Goal: Information Seeking & Learning: Compare options

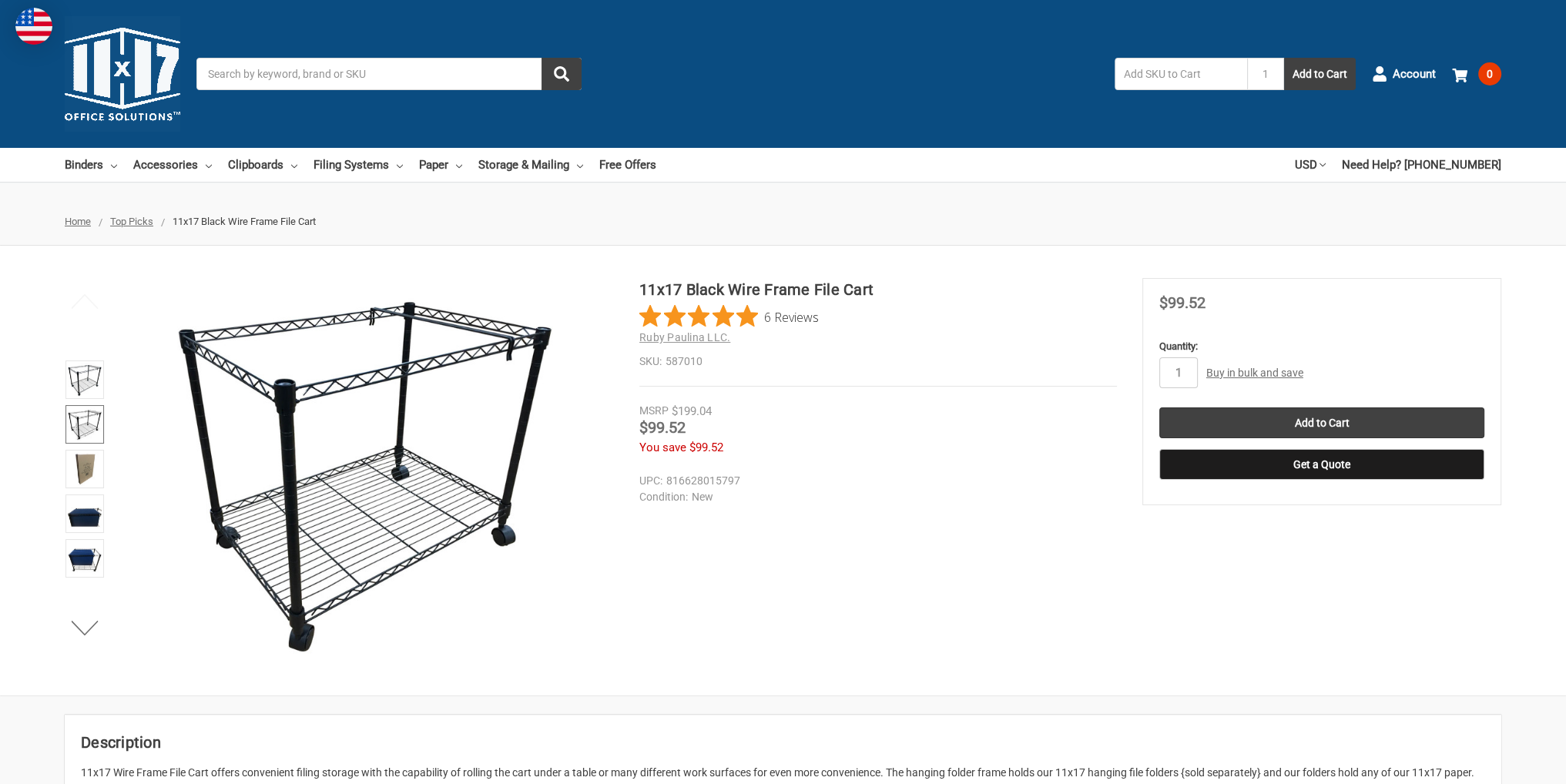
click at [77, 416] on img at bounding box center [84, 423] width 34 height 34
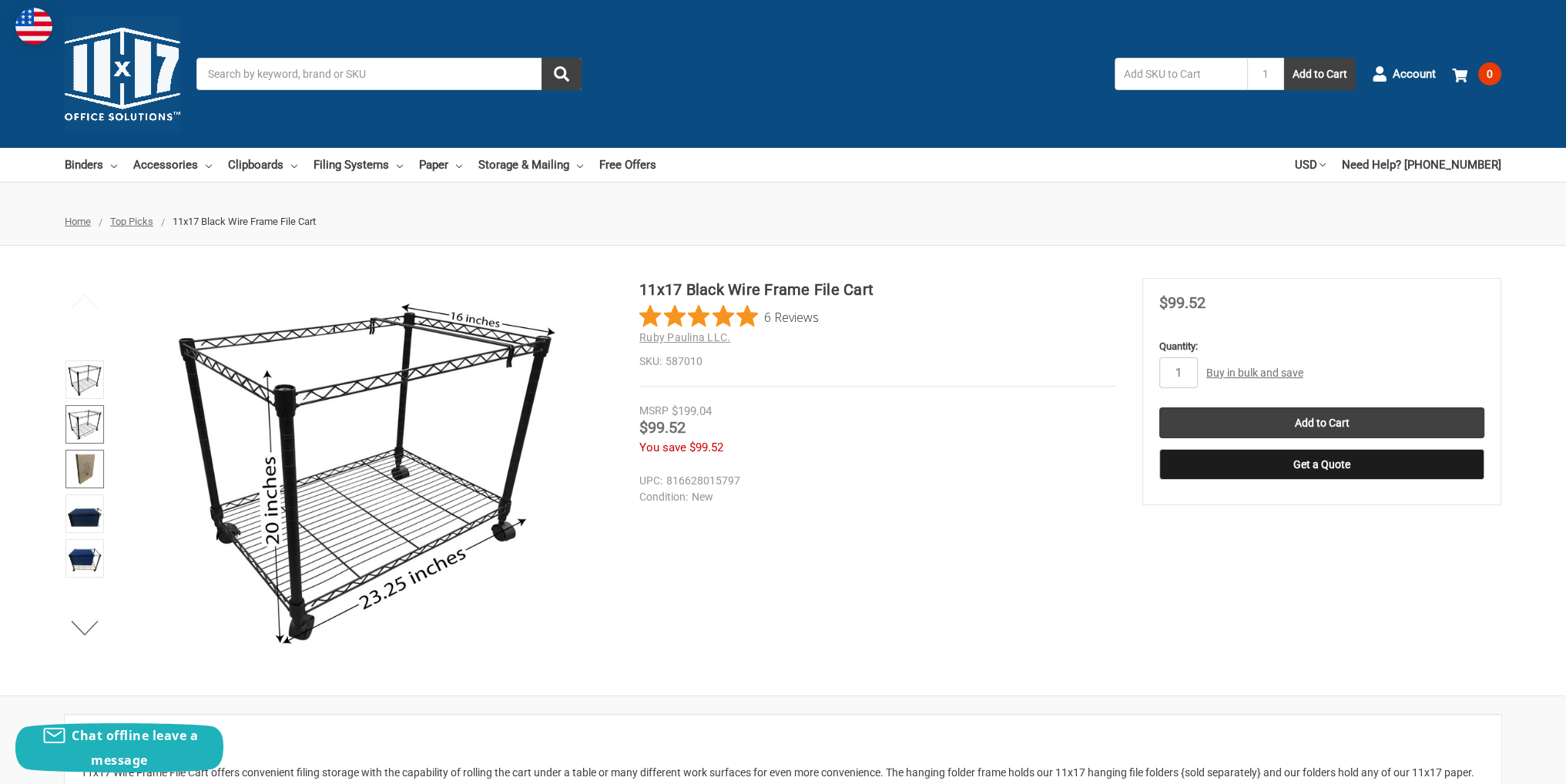
click at [74, 471] on img at bounding box center [84, 468] width 34 height 34
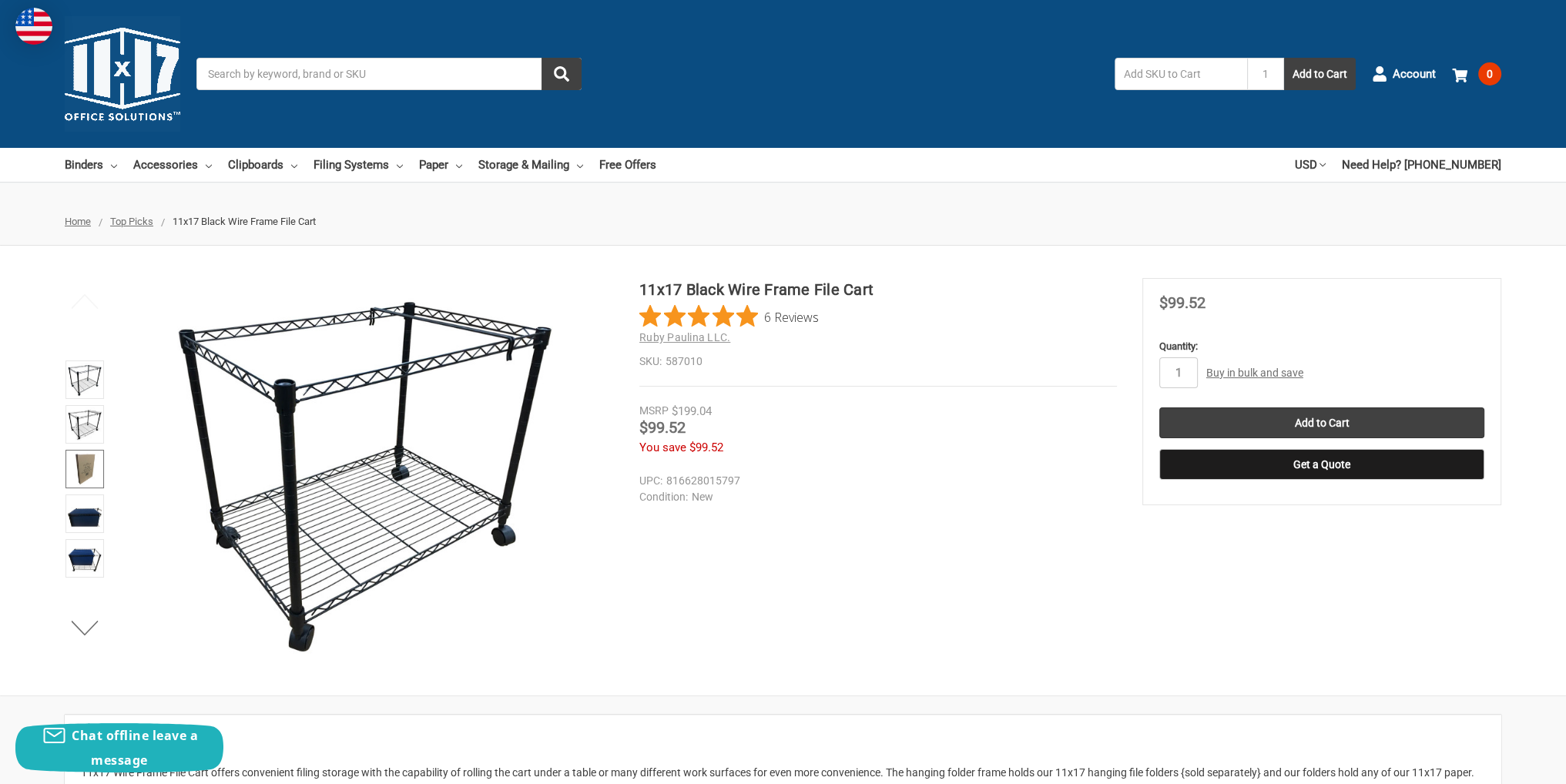
click at [90, 470] on img at bounding box center [84, 468] width 34 height 34
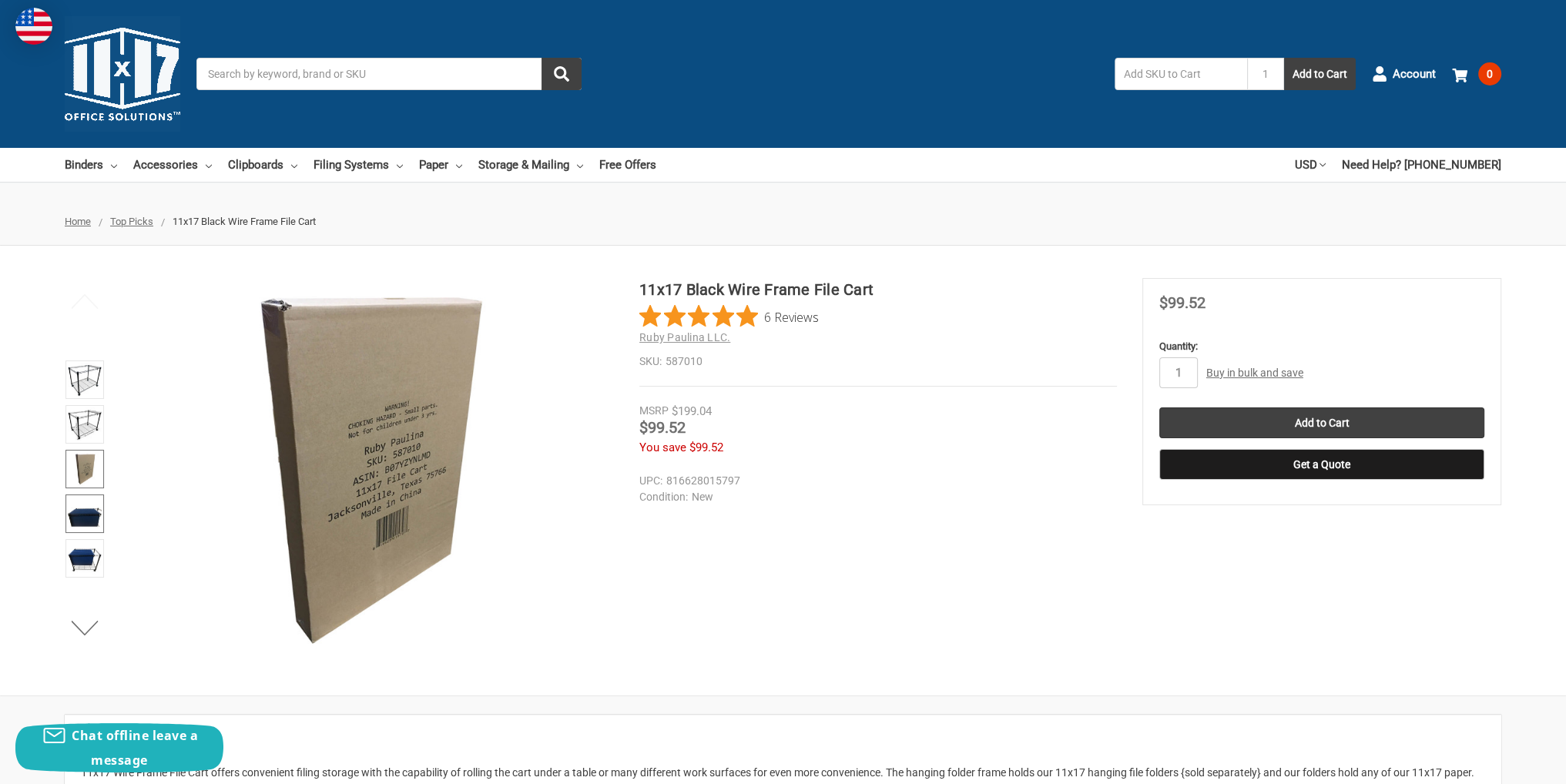
click at [80, 508] on img at bounding box center [84, 513] width 34 height 34
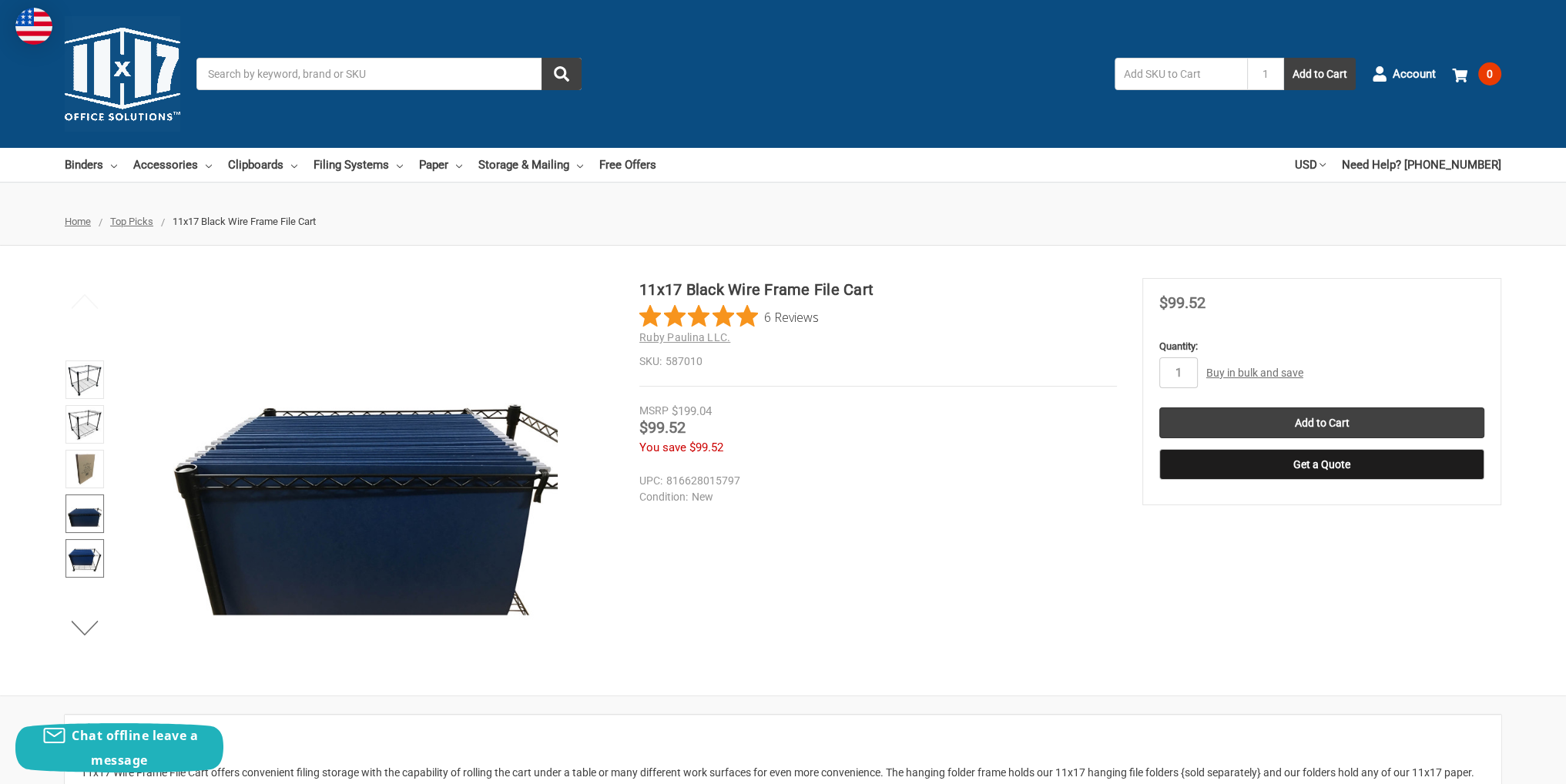
click at [80, 545] on img at bounding box center [84, 558] width 34 height 34
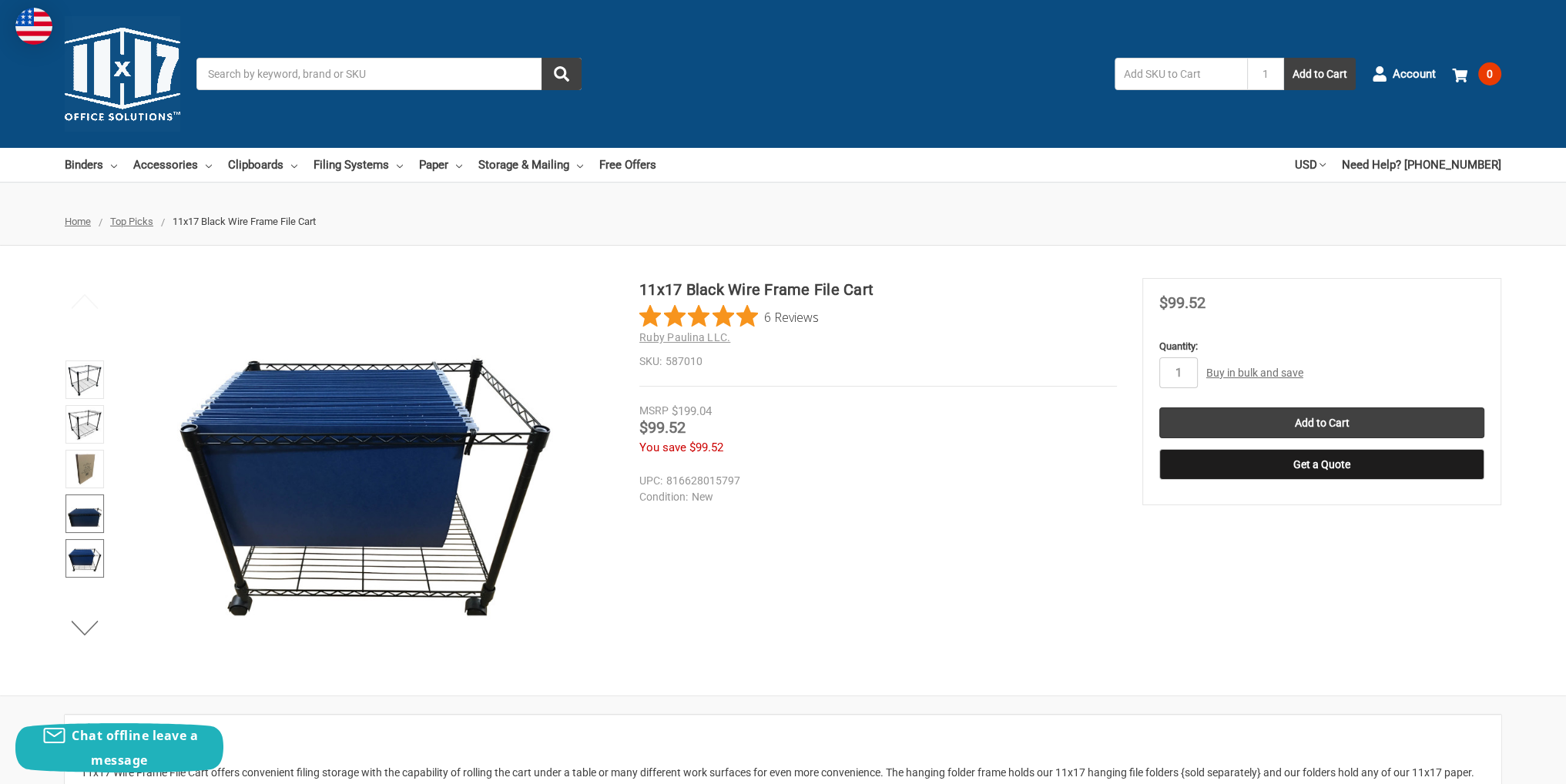
click at [81, 515] on img at bounding box center [84, 513] width 34 height 34
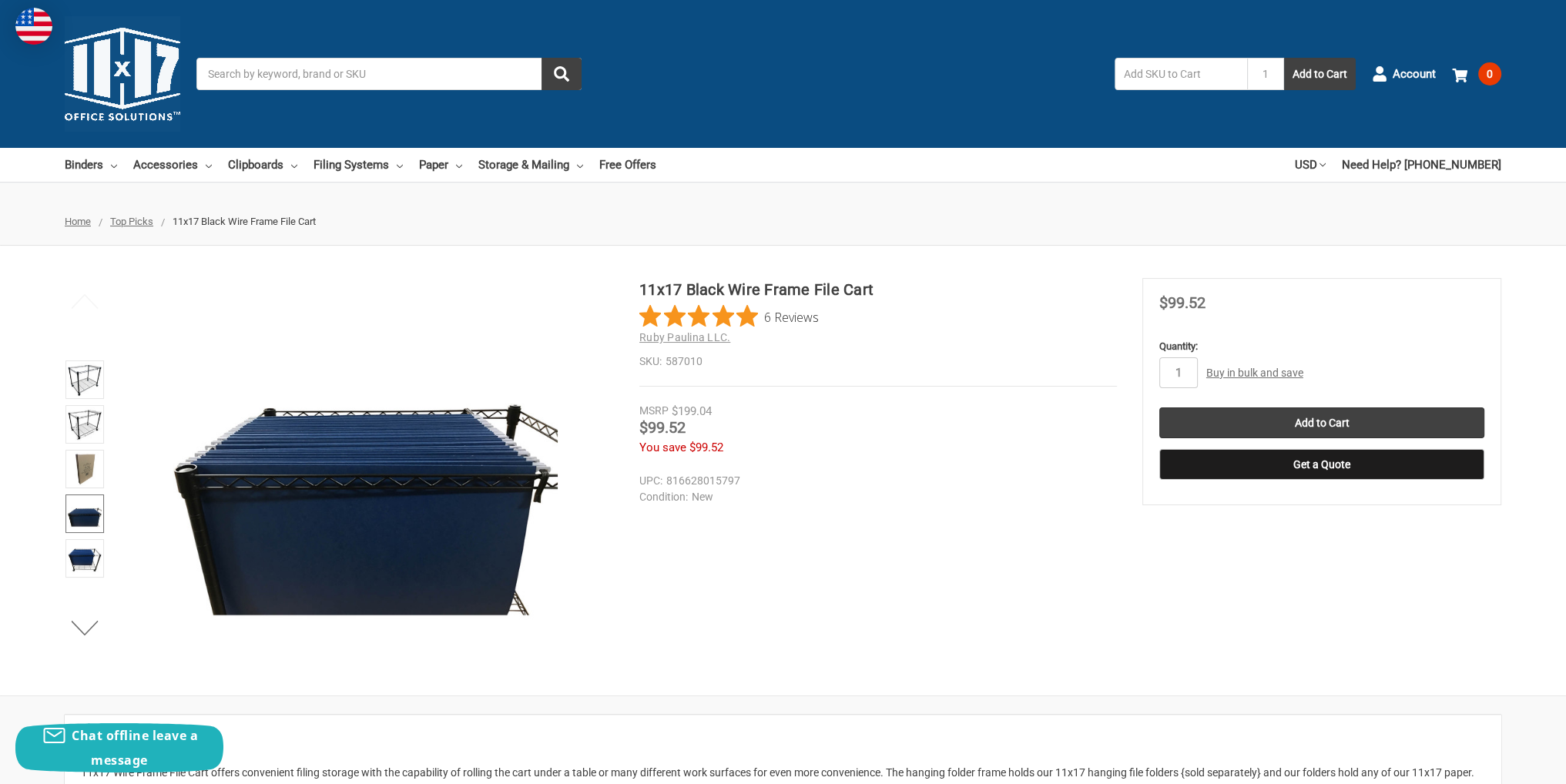
click at [81, 496] on img at bounding box center [84, 513] width 34 height 34
click at [86, 469] on img at bounding box center [84, 468] width 34 height 34
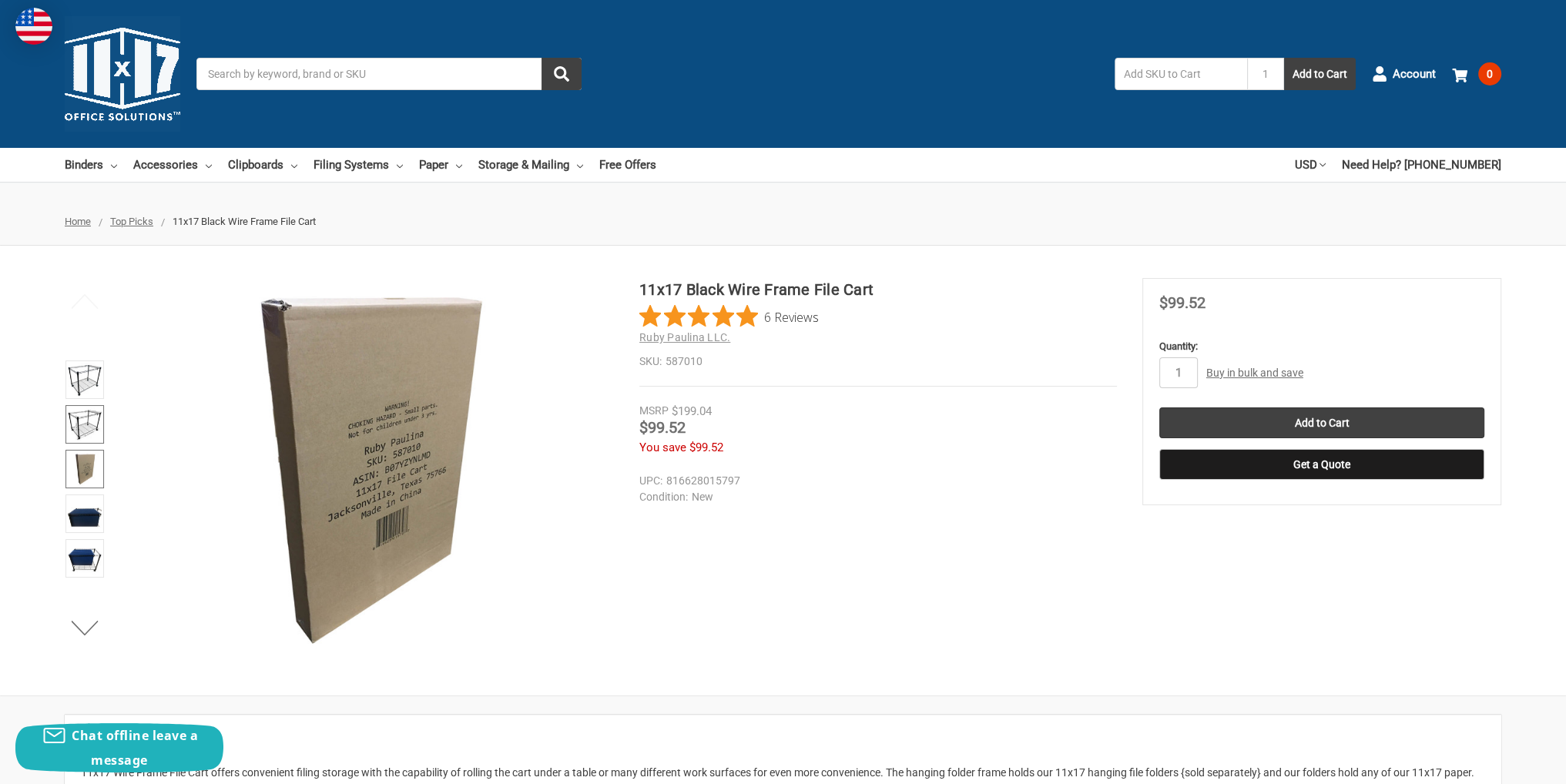
click at [82, 416] on img at bounding box center [84, 423] width 34 height 34
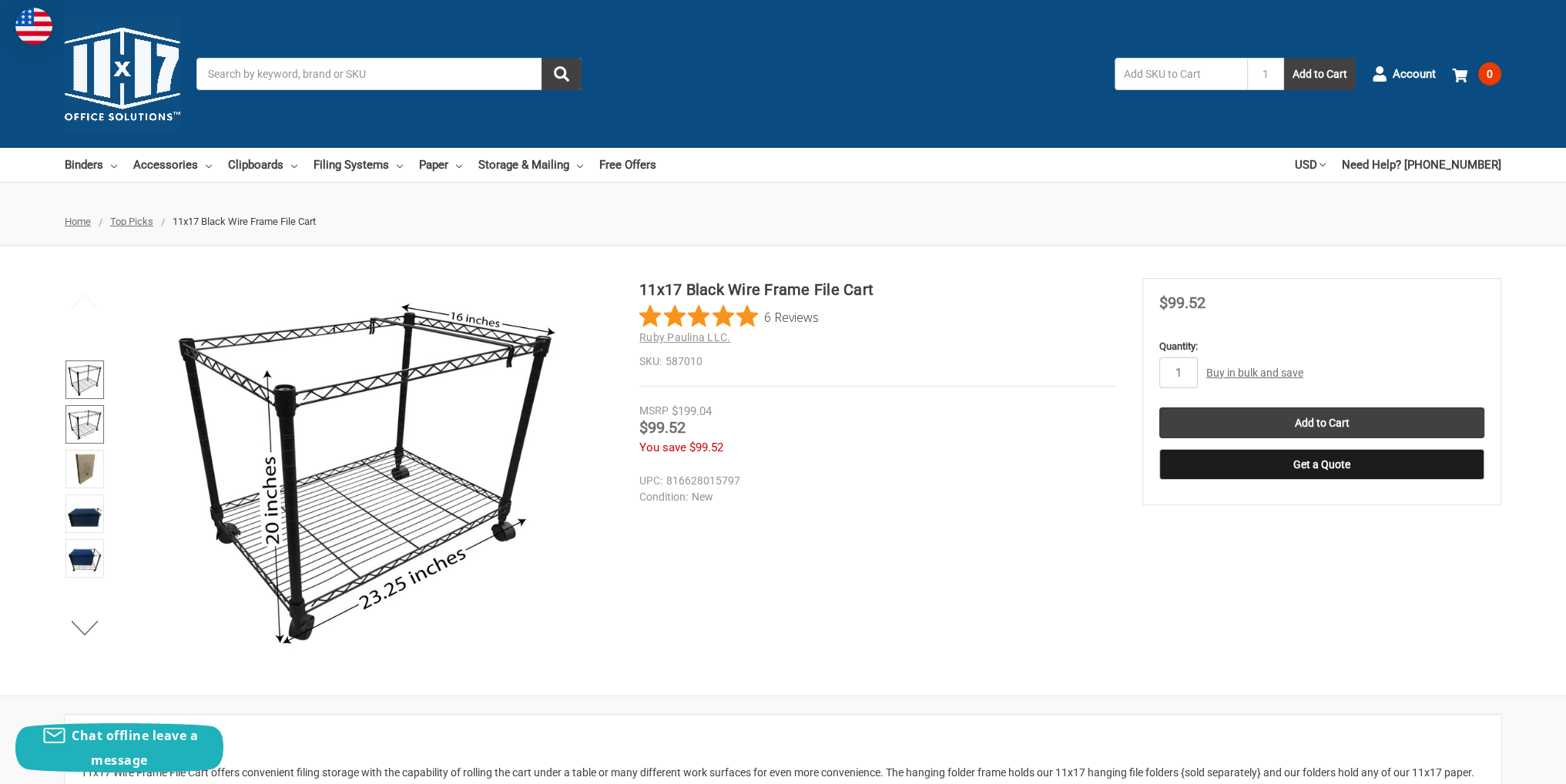
click at [87, 378] on img at bounding box center [84, 379] width 34 height 34
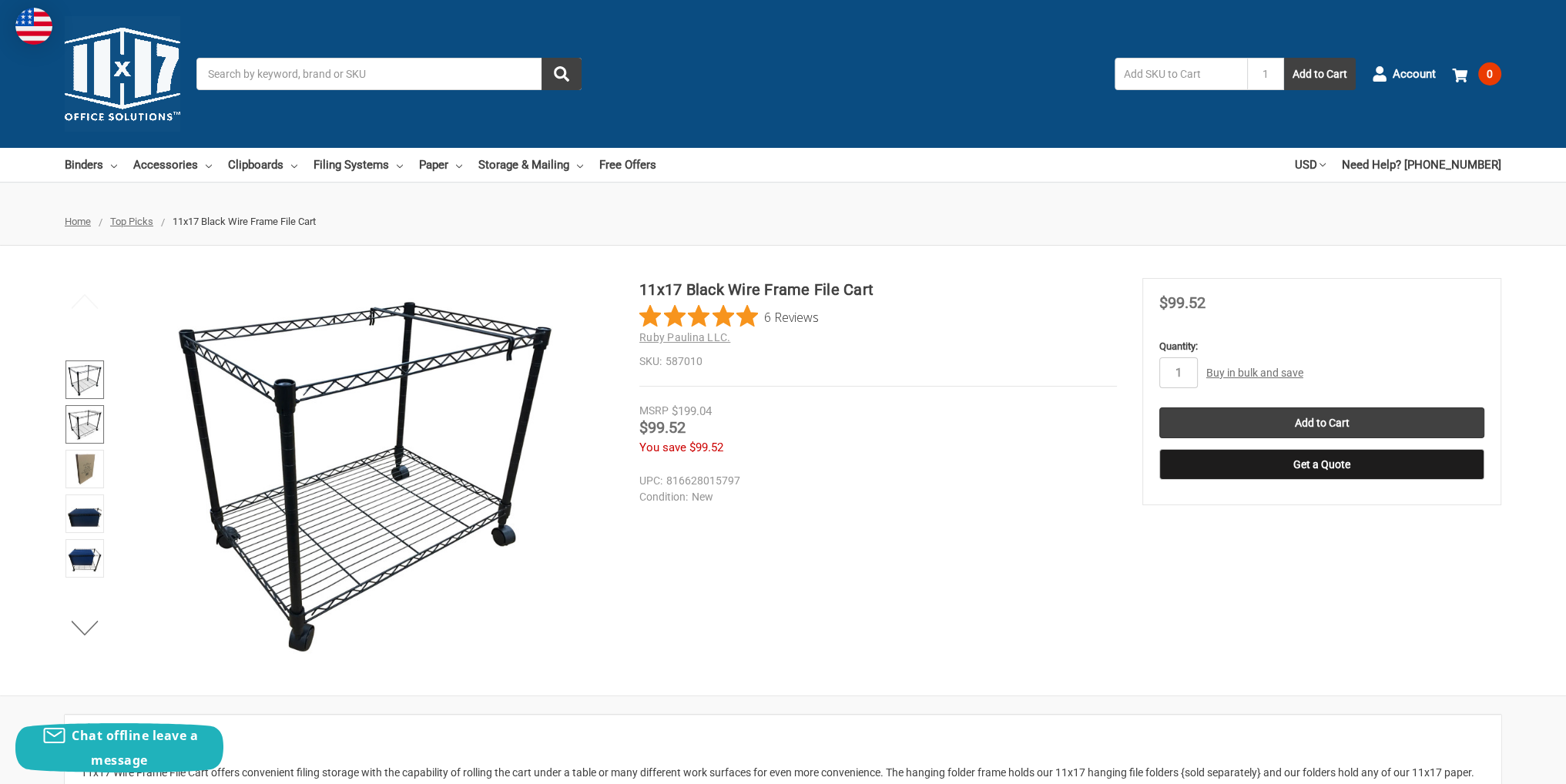
click at [76, 425] on img at bounding box center [84, 423] width 34 height 34
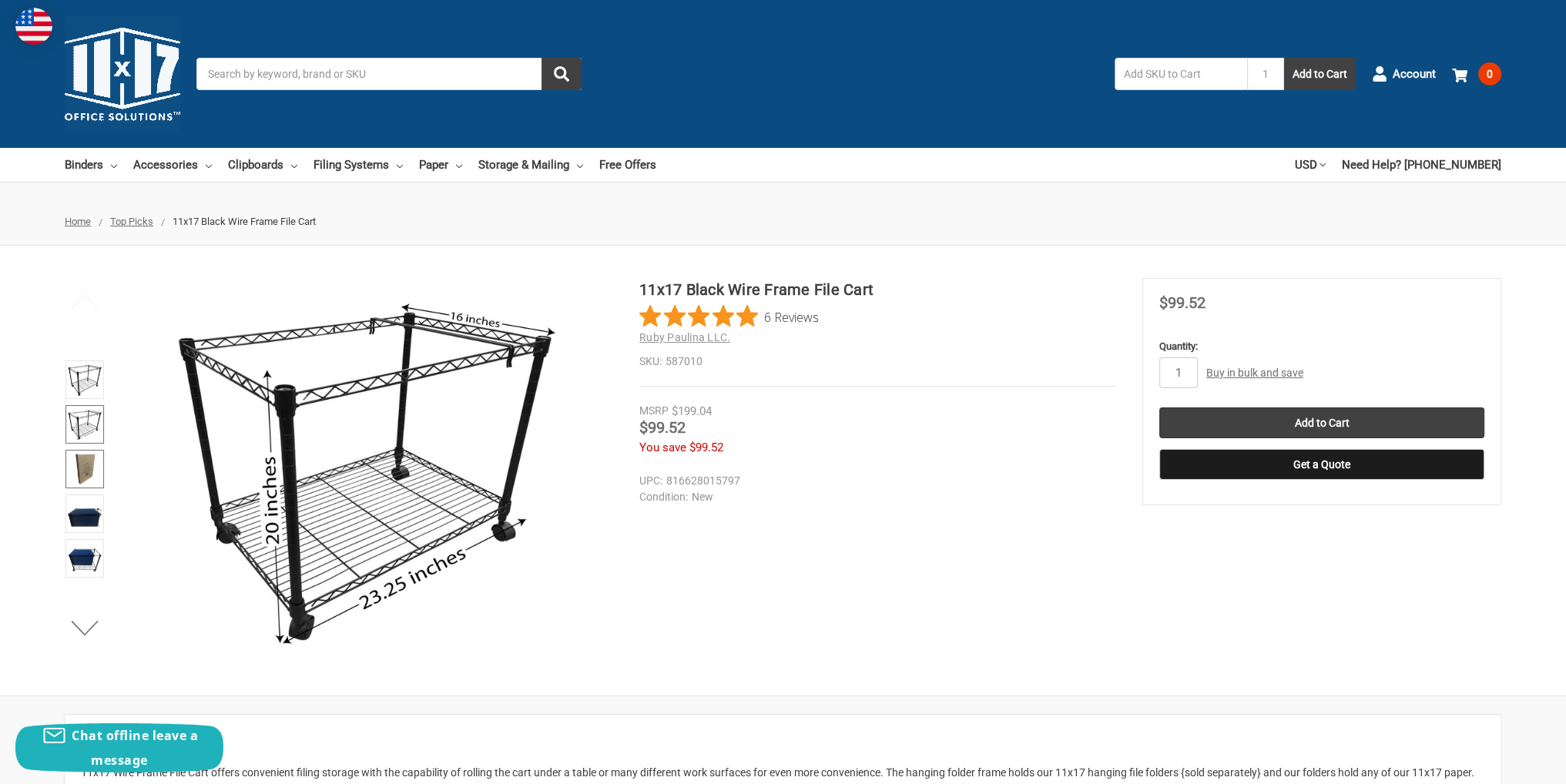
click at [68, 465] on img at bounding box center [84, 468] width 34 height 34
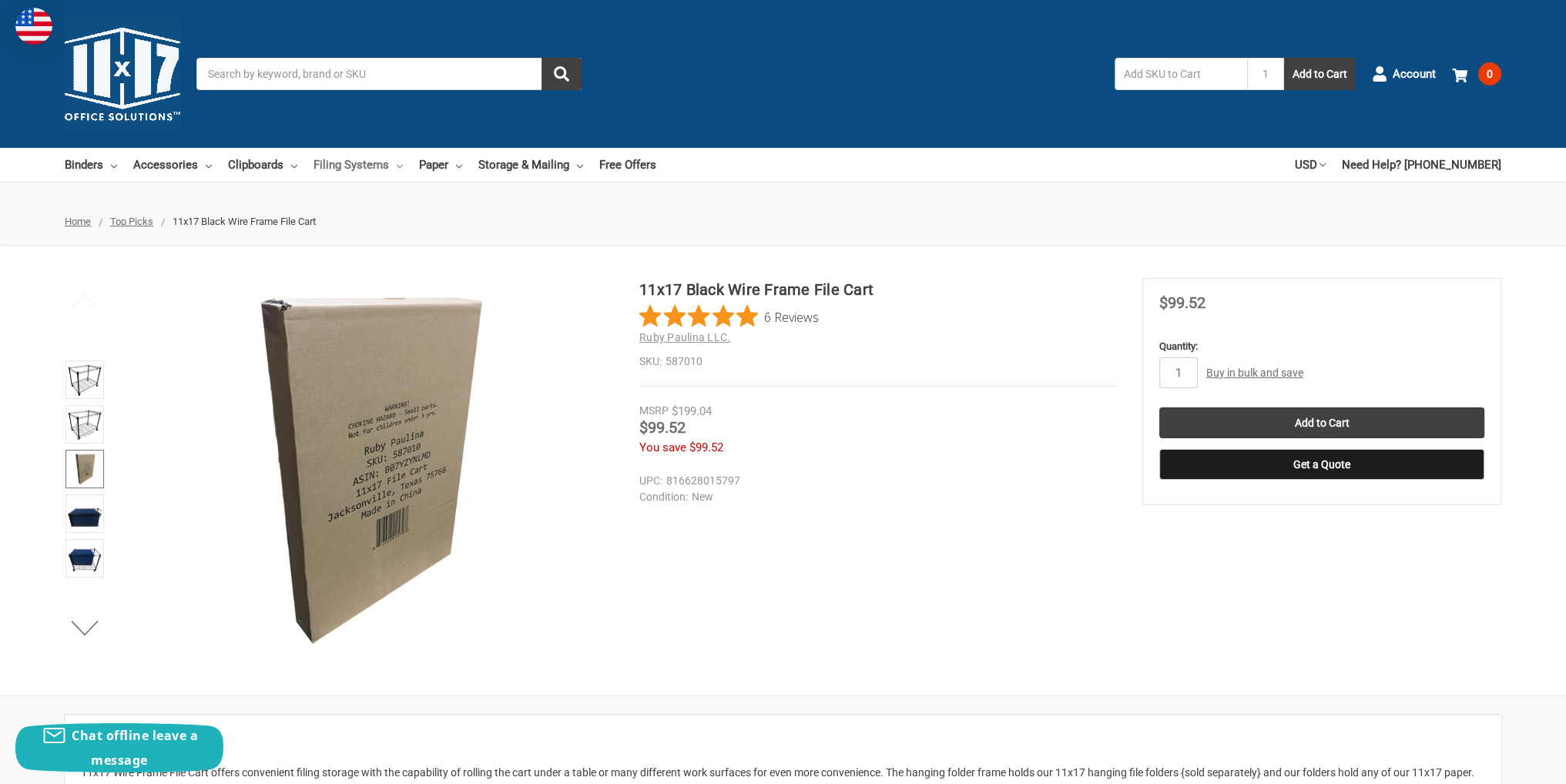
click at [348, 160] on link "Filing Systems" at bounding box center [358, 164] width 90 height 34
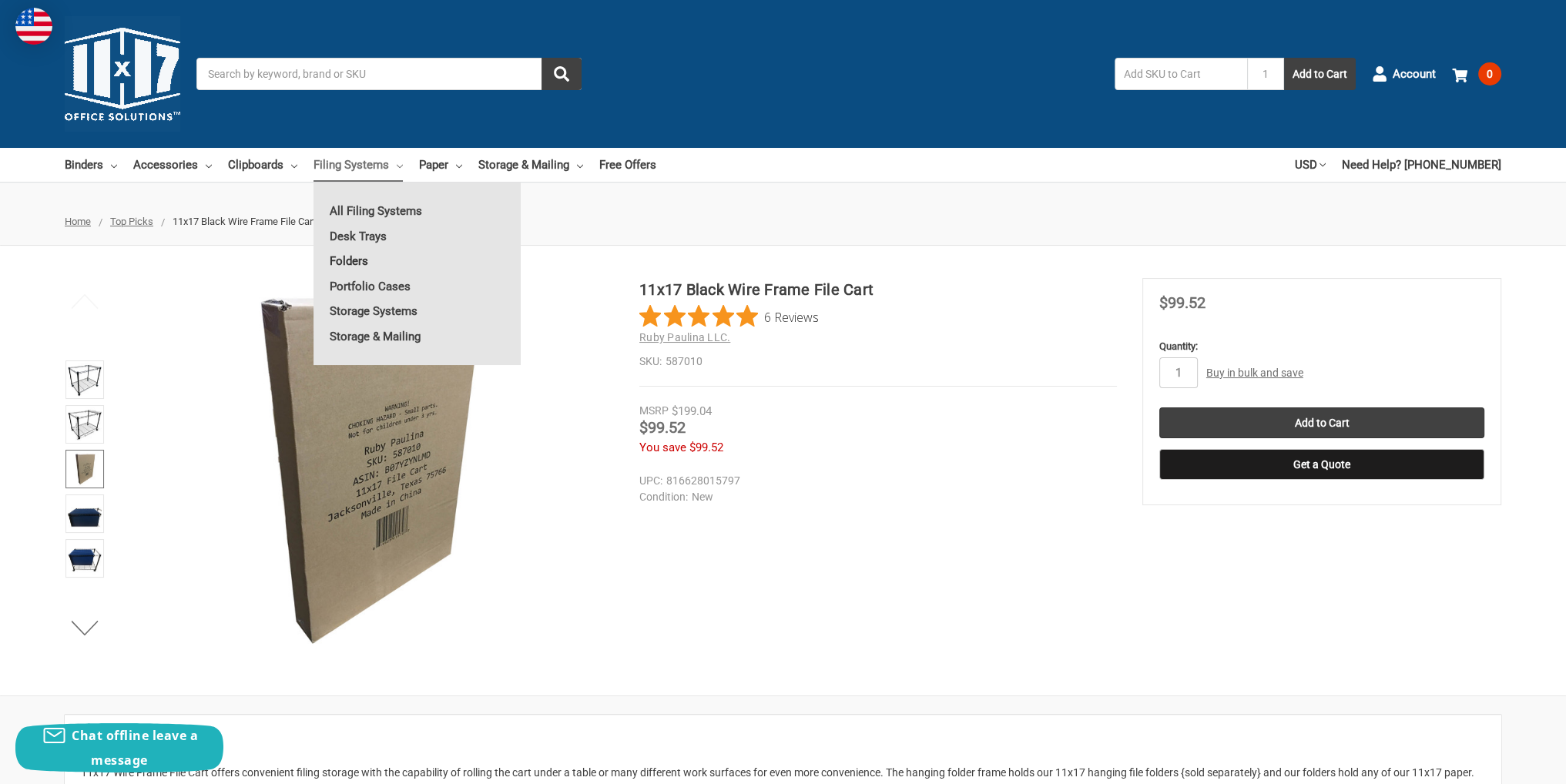
click at [354, 262] on link "Folders" at bounding box center [417, 261] width 207 height 24
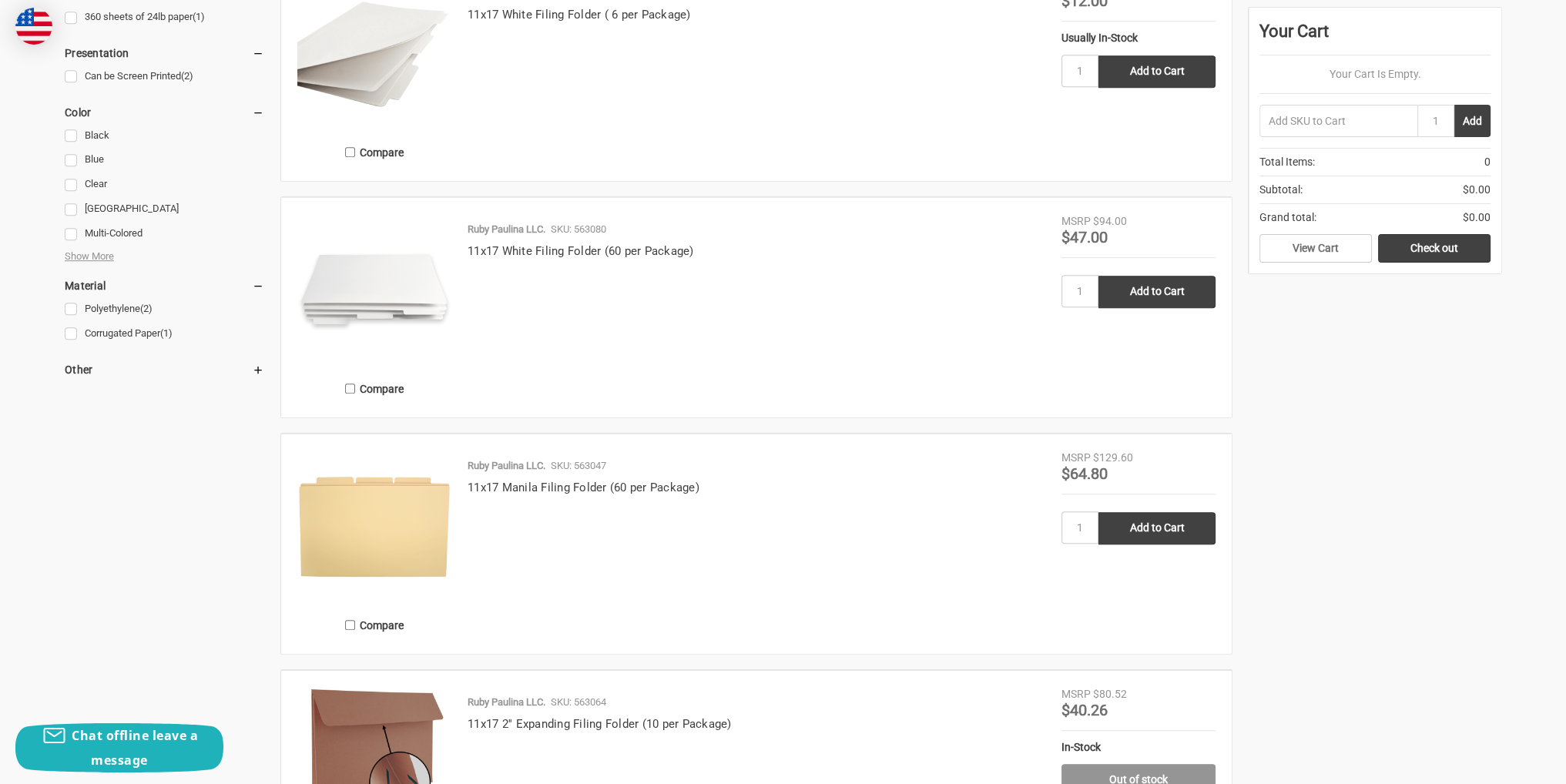
scroll to position [539, 0]
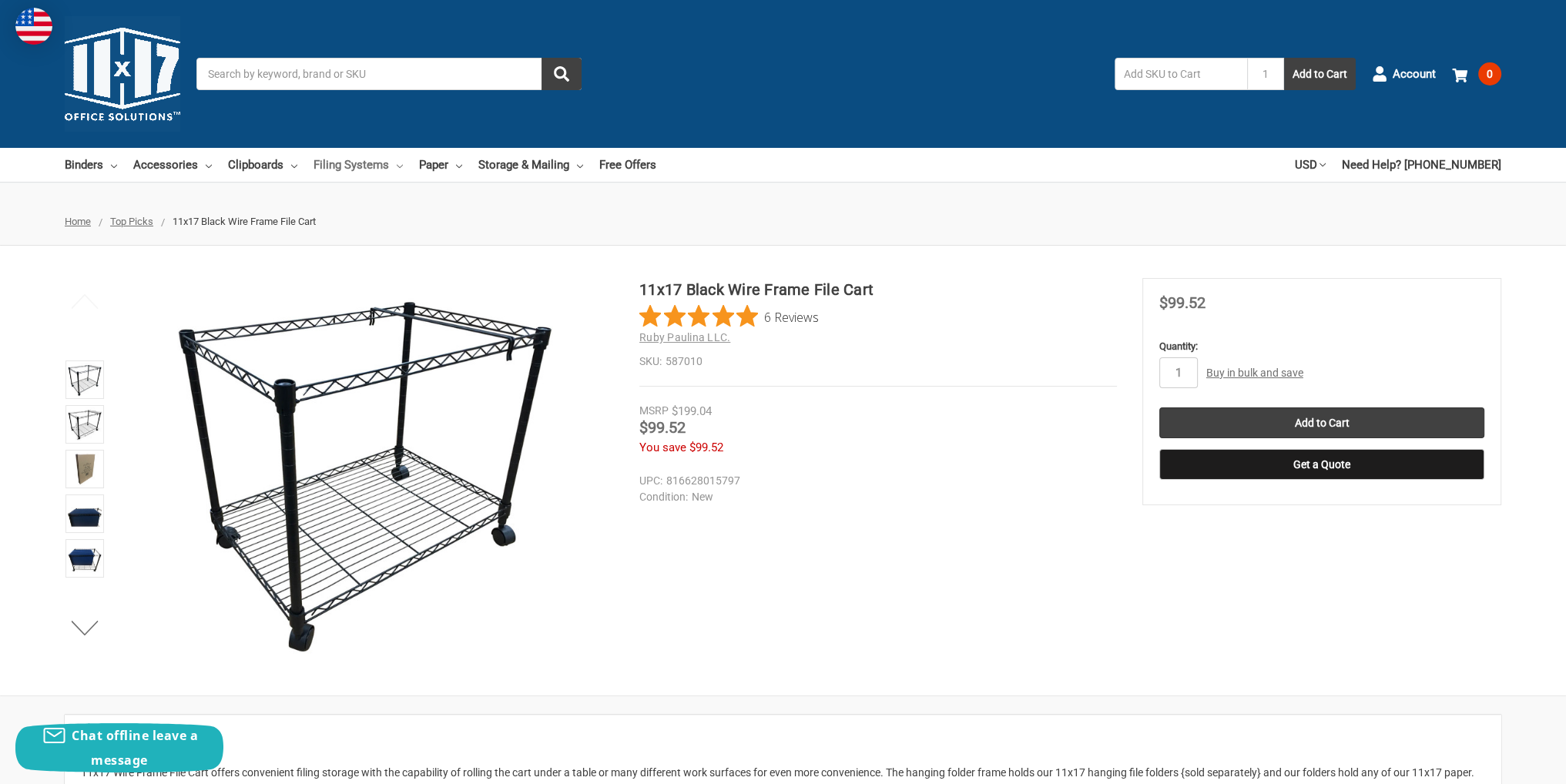
click at [364, 159] on link "Filing Systems" at bounding box center [358, 164] width 90 height 34
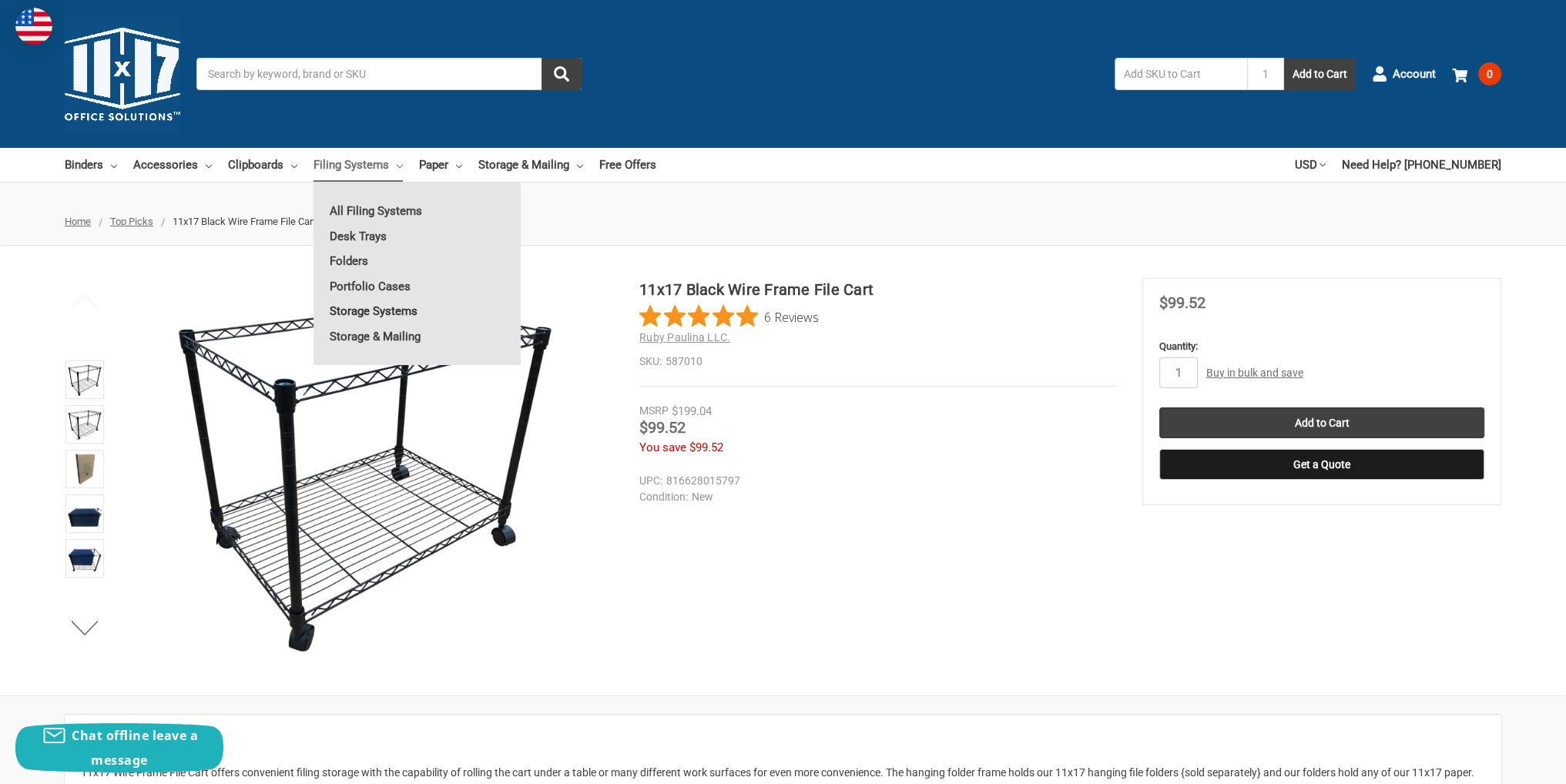
click at [385, 307] on link "Storage Systems" at bounding box center [417, 310] width 207 height 24
